Goal: Information Seeking & Learning: Check status

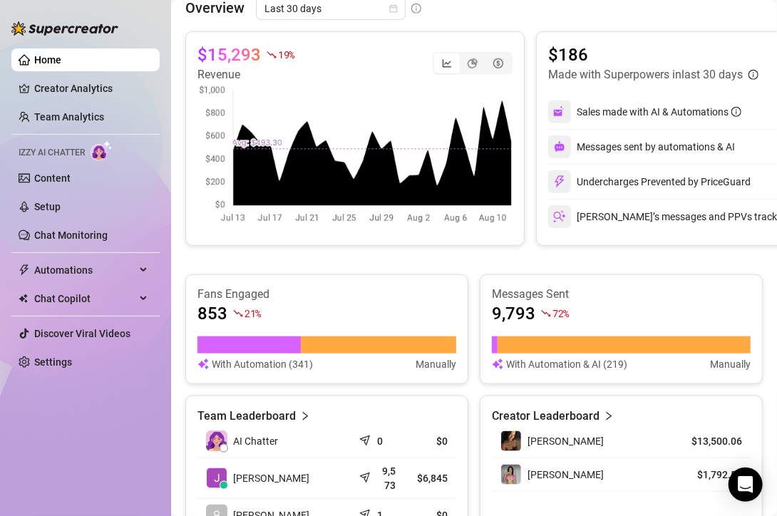
scroll to position [88, 0]
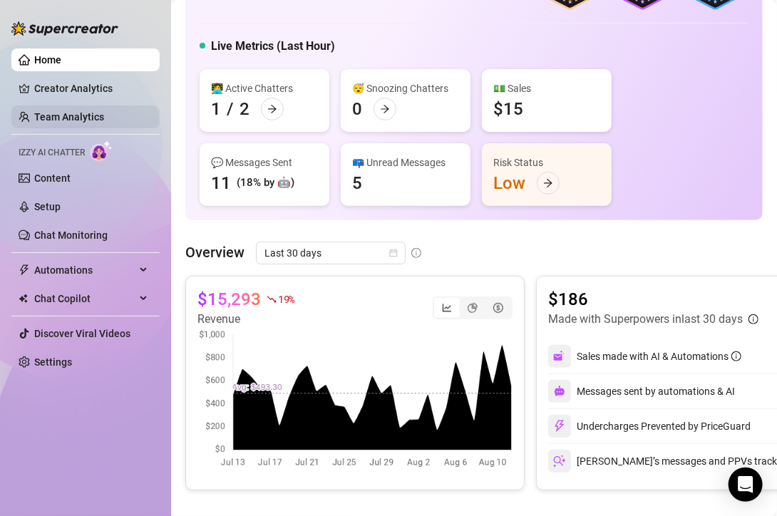
click at [85, 121] on link "Team Analytics" at bounding box center [69, 116] width 70 height 11
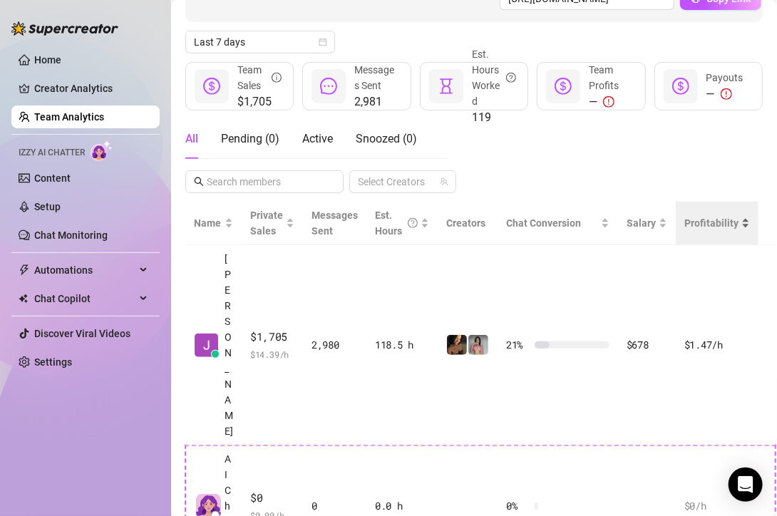
scroll to position [154, 0]
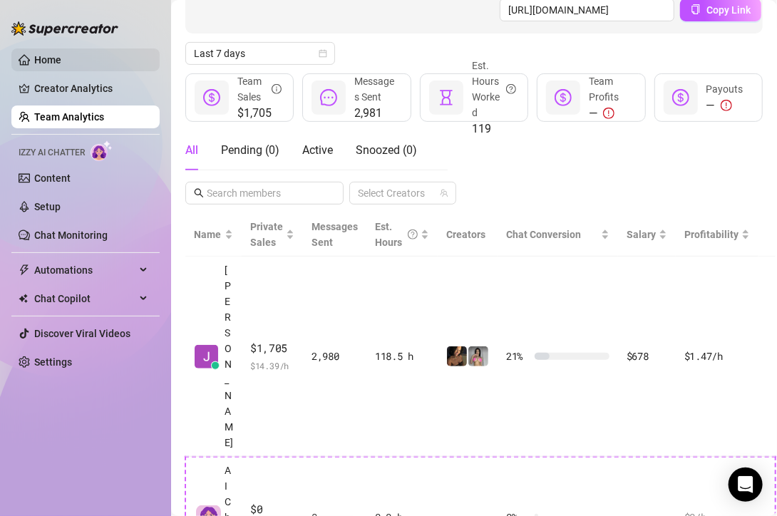
click at [61, 57] on link "Home" at bounding box center [47, 59] width 27 height 11
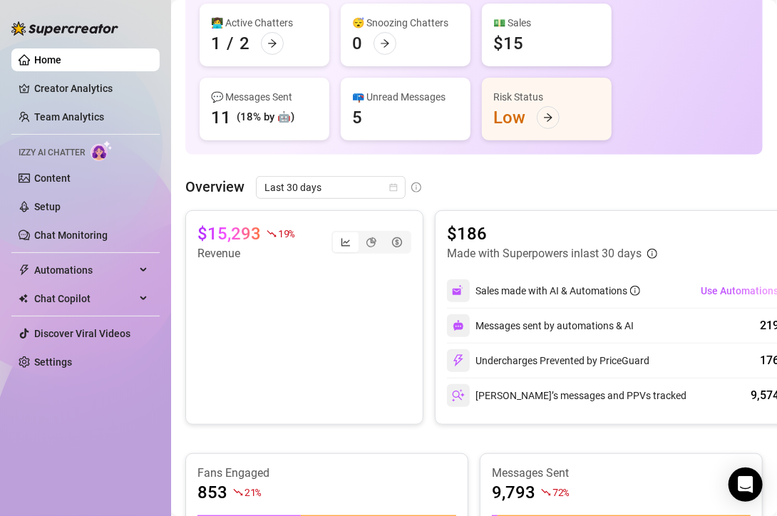
scroll to position [299, 0]
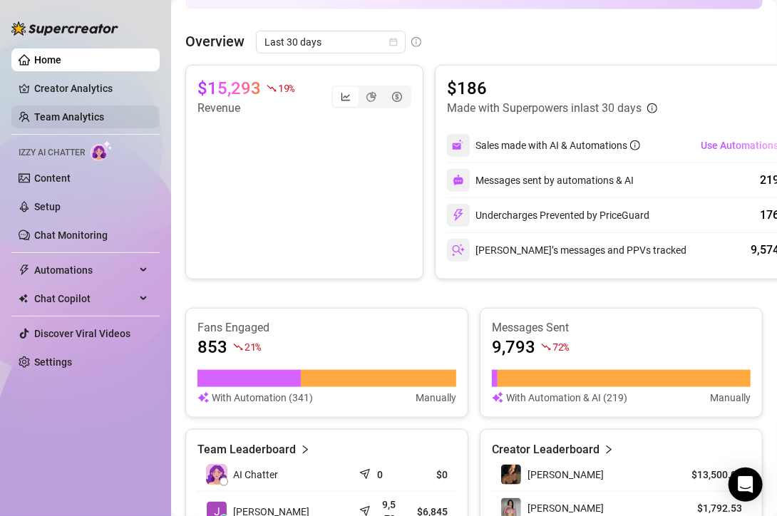
click at [48, 122] on link "Team Analytics" at bounding box center [69, 116] width 70 height 11
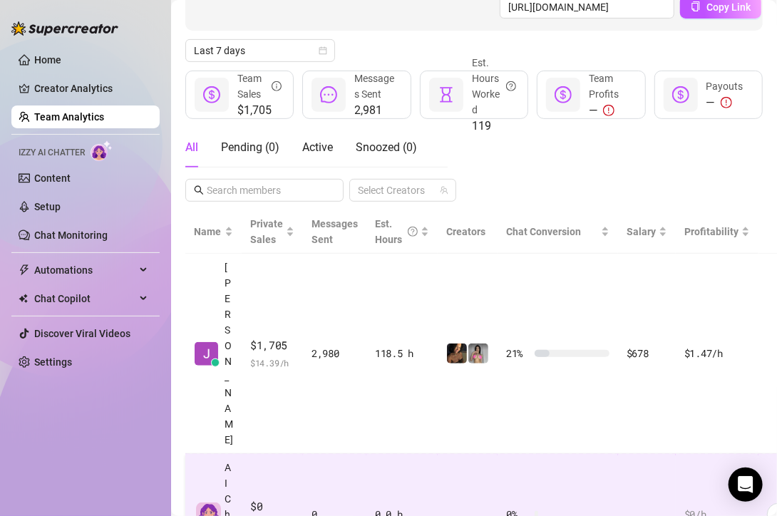
scroll to position [157, 0]
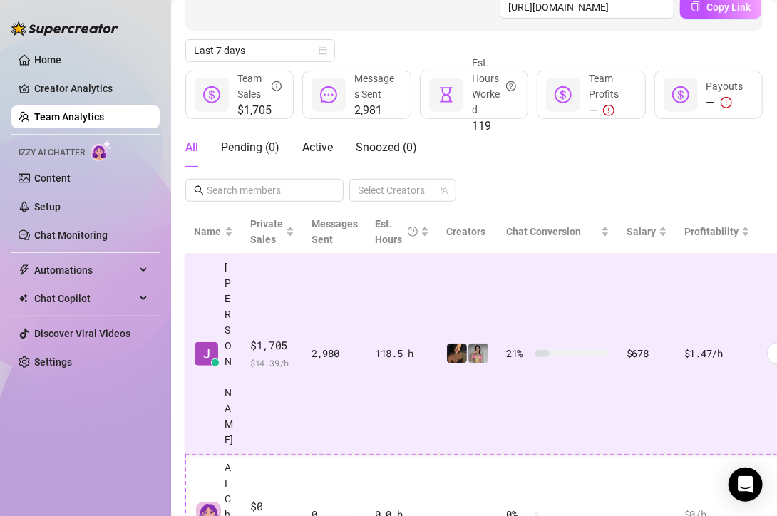
click at [413, 277] on td "118.5 h" at bounding box center [401, 354] width 71 height 200
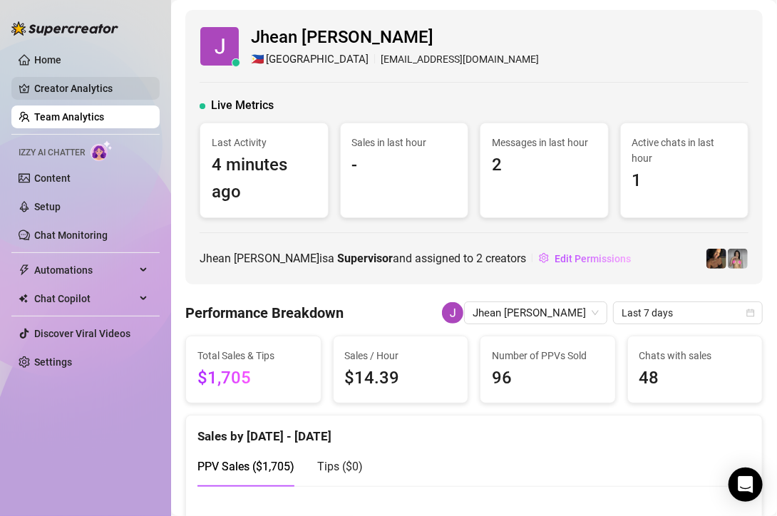
click at [54, 88] on link "Creator Analytics" at bounding box center [91, 88] width 114 height 23
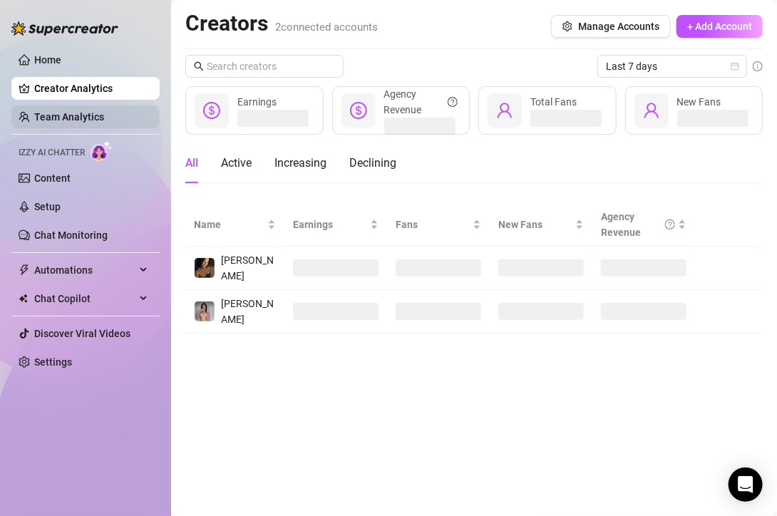
click at [56, 112] on link "Team Analytics" at bounding box center [69, 116] width 70 height 11
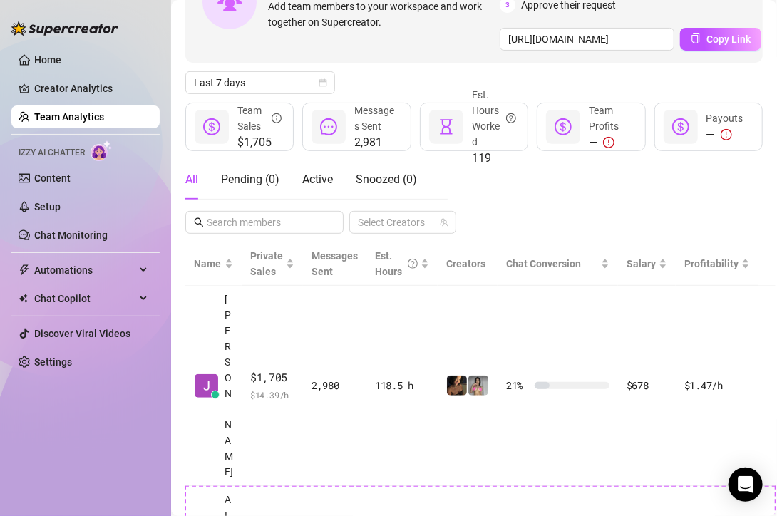
scroll to position [128, 0]
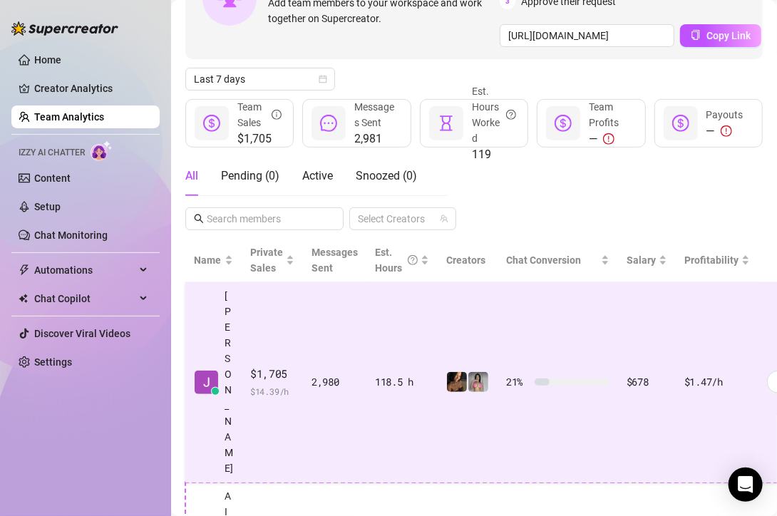
click at [394, 333] on td "118.5 h" at bounding box center [401, 382] width 71 height 200
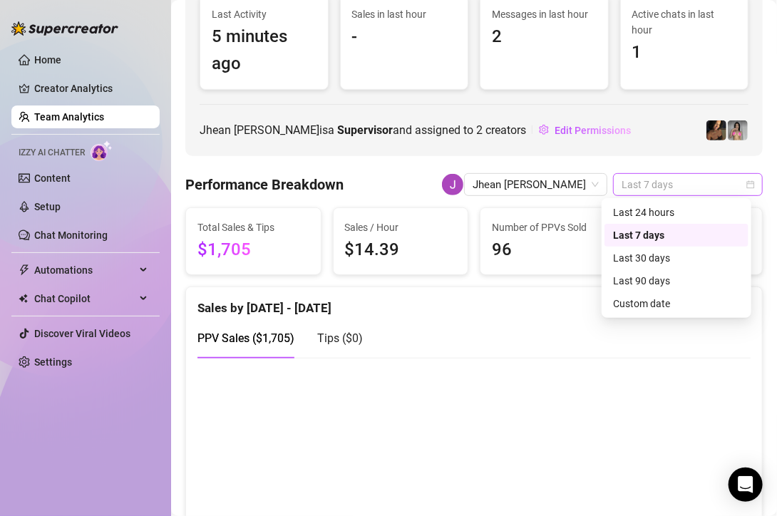
click at [640, 187] on span "Last 7 days" at bounding box center [688, 184] width 133 height 21
click at [658, 202] on div "Last 24 hours" at bounding box center [676, 212] width 144 height 23
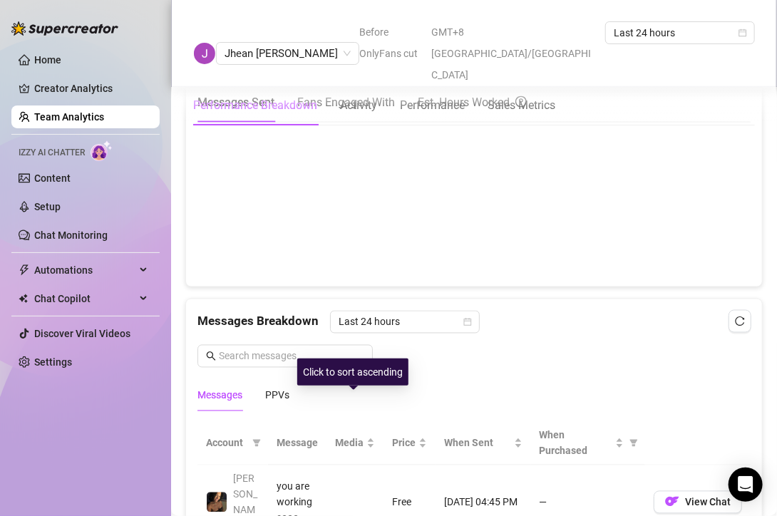
scroll to position [733, 0]
